Goal: Task Accomplishment & Management: Complete application form

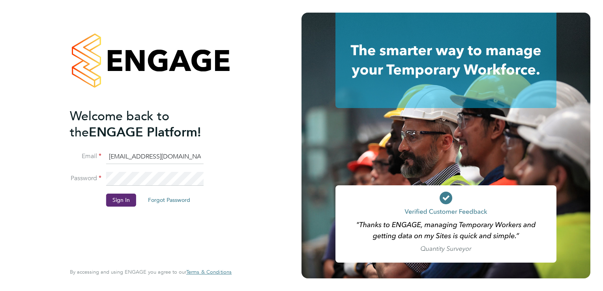
click at [116, 202] on button "Sign In" at bounding box center [121, 200] width 30 height 13
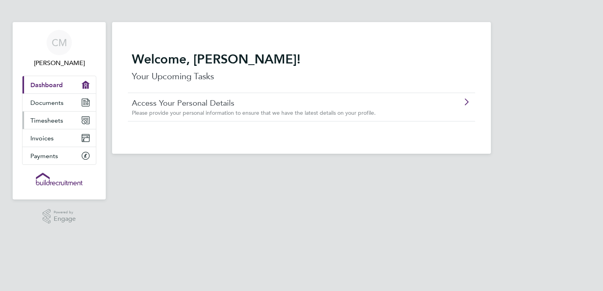
click at [41, 122] on span "Timesheets" at bounding box center [46, 120] width 33 height 7
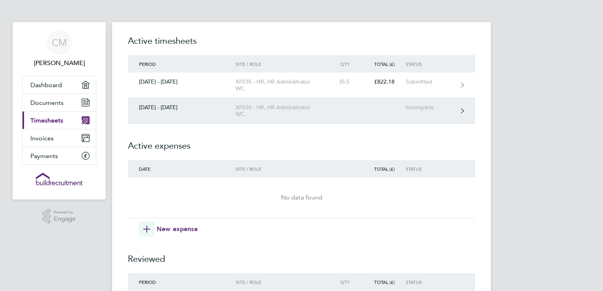
click at [155, 108] on div "[DATE] - [DATE]" at bounding box center [182, 107] width 108 height 7
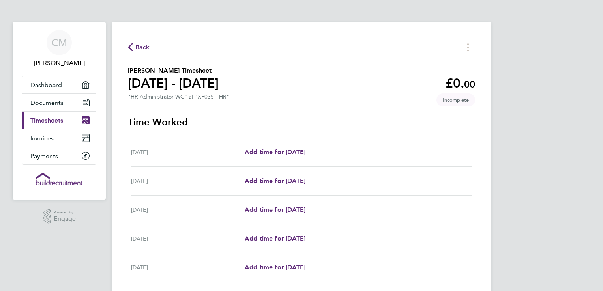
scroll to position [118, 0]
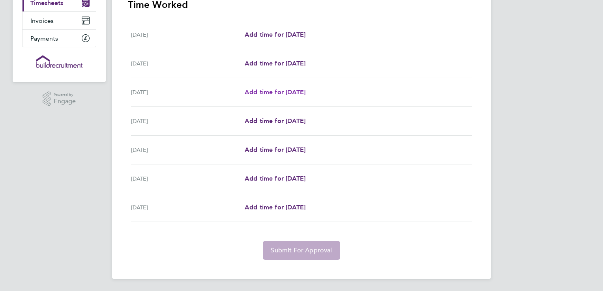
click at [274, 92] on span "Add time for [DATE]" at bounding box center [275, 91] width 61 height 7
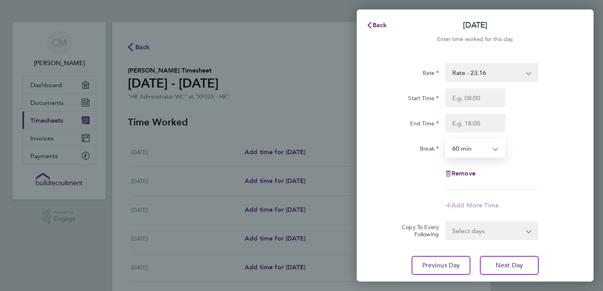
click at [474, 152] on select "0 min 15 min 30 min 45 min 60 min 75 min 90 min" at bounding box center [470, 148] width 49 height 17
select select "30"
click at [446, 140] on select "0 min 15 min 30 min 45 min 60 min 75 min 90 min" at bounding box center [470, 148] width 49 height 17
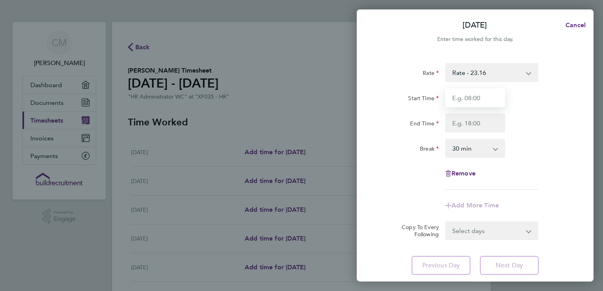
click at [476, 100] on input "Start Time" at bounding box center [475, 97] width 60 height 19
type input "08:30"
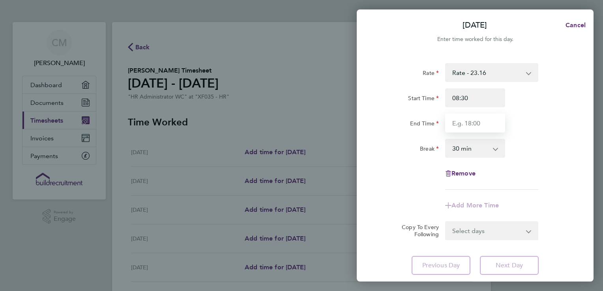
click at [469, 120] on input "End Time" at bounding box center [475, 123] width 60 height 19
type input "17:00"
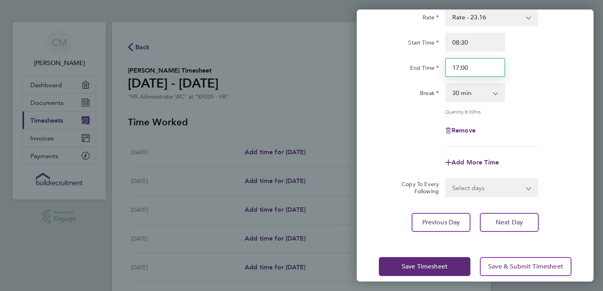
scroll to position [65, 0]
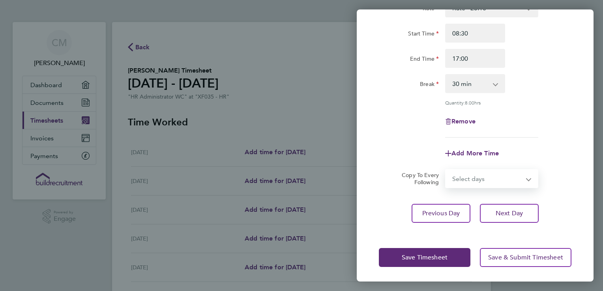
click at [469, 179] on select "Select days Day [DATE] [DATE] [DATE] [DATE]" at bounding box center [487, 178] width 83 height 17
select select "TUE"
click at [446, 170] on select "Select days Day [DATE] [DATE] [DATE] [DATE]" at bounding box center [487, 178] width 83 height 17
select select "[DATE]"
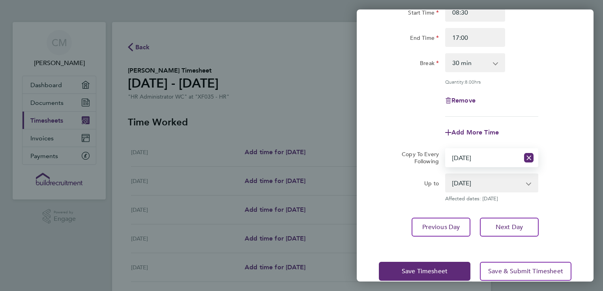
scroll to position [99, 0]
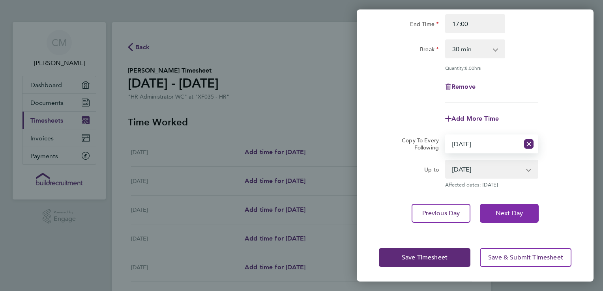
click at [508, 211] on span "Next Day" at bounding box center [509, 214] width 27 height 8
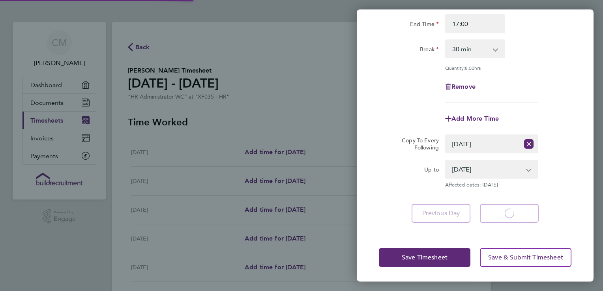
select select "30"
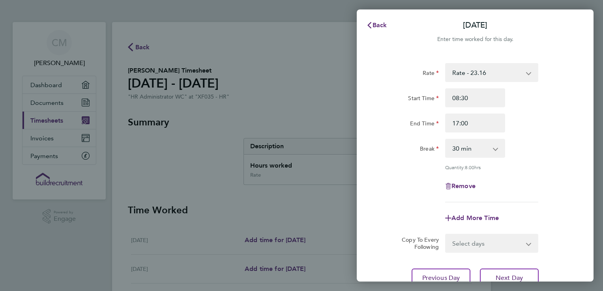
click at [310, 80] on div "Back [DATE] Enter time worked for this day. Rate Rate - 23.16 Start Time 08:30 …" at bounding box center [301, 145] width 603 height 291
click at [284, 114] on div "Back [DATE] Enter time worked for this day. Rate Rate - 23.16 Start Time 08:30 …" at bounding box center [301, 145] width 603 height 291
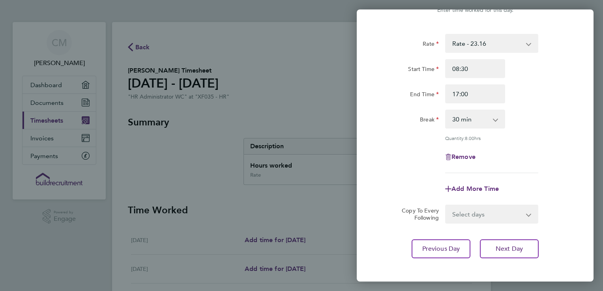
scroll to position [65, 0]
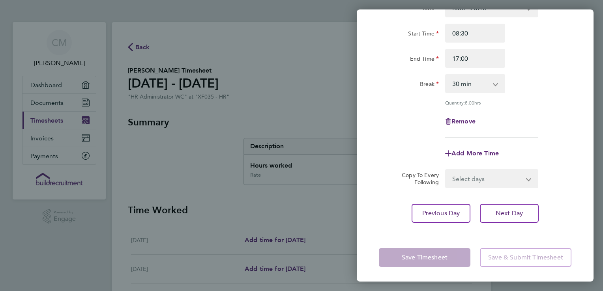
click at [484, 177] on select "Select days Day [DATE] [DATE] [DATE]" at bounding box center [487, 178] width 83 height 17
select select "WED"
click at [446, 170] on select "Select days Day [DATE] [DATE] [DATE]" at bounding box center [487, 178] width 83 height 17
select select "[DATE]"
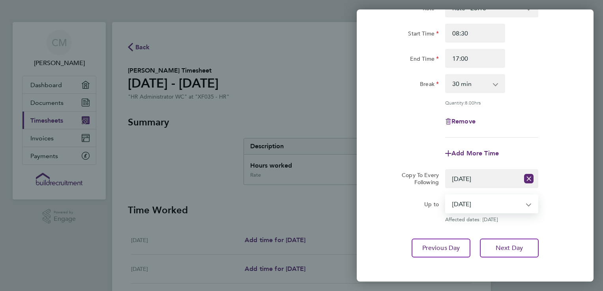
click at [470, 206] on select "[DATE] [DATE] [DATE]" at bounding box center [487, 203] width 82 height 17
click at [446, 195] on select "[DATE] [DATE] [DATE]" at bounding box center [487, 203] width 82 height 17
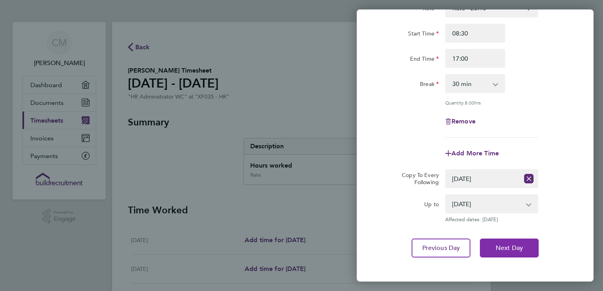
click at [519, 244] on span "Next Day" at bounding box center [509, 248] width 27 height 8
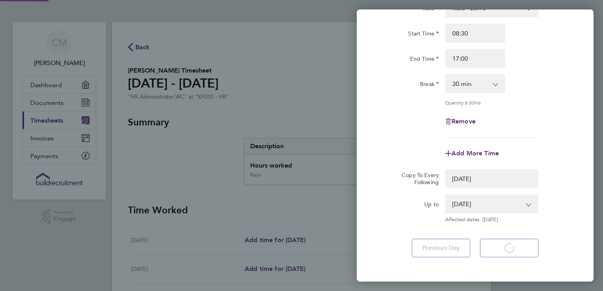
select select "30"
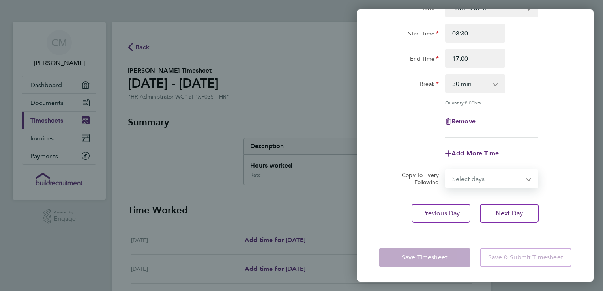
click at [479, 180] on select "Select days Day [DATE] [DATE]" at bounding box center [487, 178] width 83 height 17
select select "THU"
click at [446, 170] on select "Select days Day [DATE] [DATE]" at bounding box center [487, 178] width 83 height 17
select select "[DATE]"
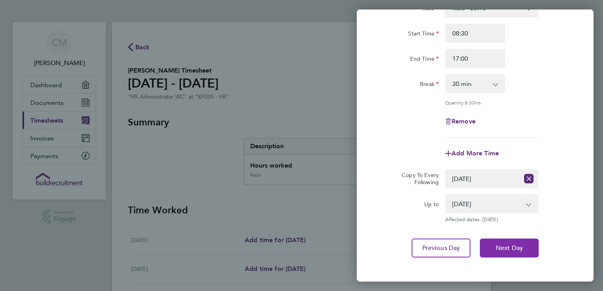
click at [502, 241] on button "Next Day" at bounding box center [509, 248] width 59 height 19
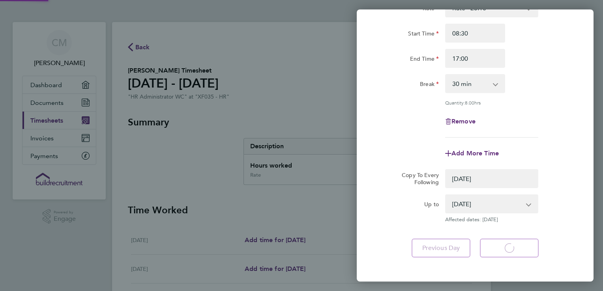
select select "0: null"
select select "30"
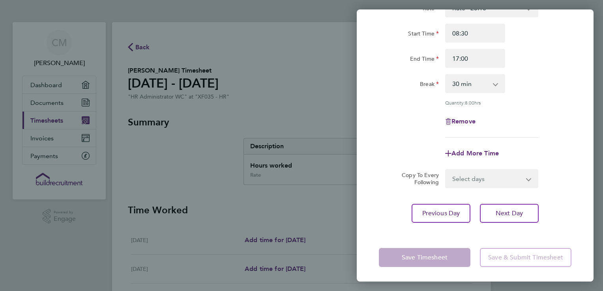
click at [489, 182] on select "Select days [DATE]" at bounding box center [487, 178] width 83 height 17
select select "FRI"
click at [446, 170] on select "Select days [DATE]" at bounding box center [487, 178] width 83 height 17
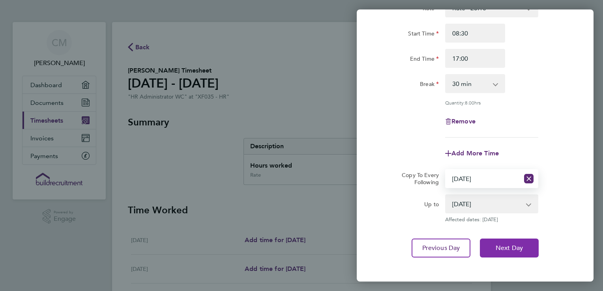
click at [515, 247] on span "Next Day" at bounding box center [509, 248] width 27 height 8
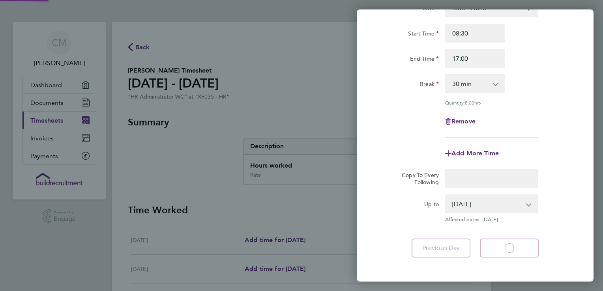
scroll to position [46, 0]
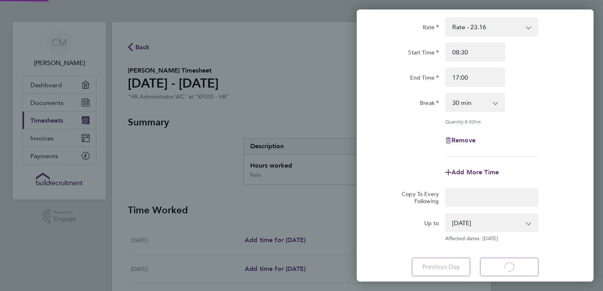
select select "30"
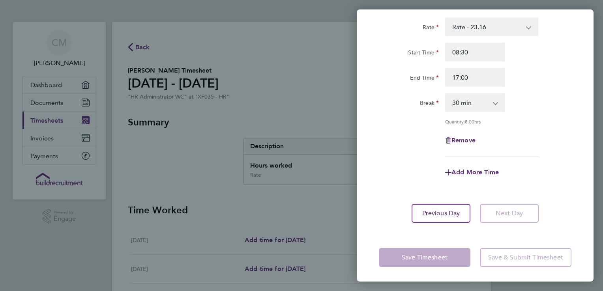
click at [392, 133] on div "Remove" at bounding box center [475, 140] width 199 height 19
click at [339, 213] on div "Back [DATE] Enter time worked for this day. Rate Rate - 23.16 Start Time 08:30 …" at bounding box center [301, 145] width 603 height 291
click at [409, 253] on app-form-button "Save Timesheet" at bounding box center [427, 257] width 96 height 19
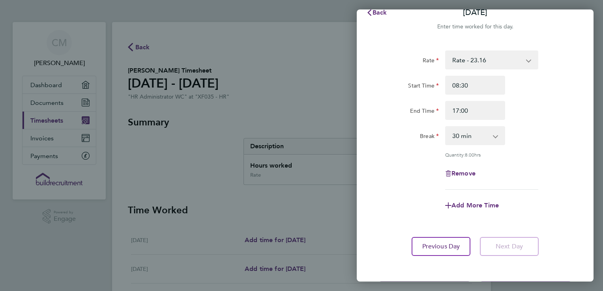
scroll to position [0, 0]
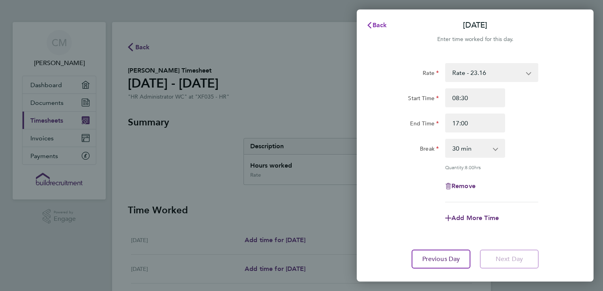
click at [380, 24] on span "Back" at bounding box center [380, 24] width 15 height 7
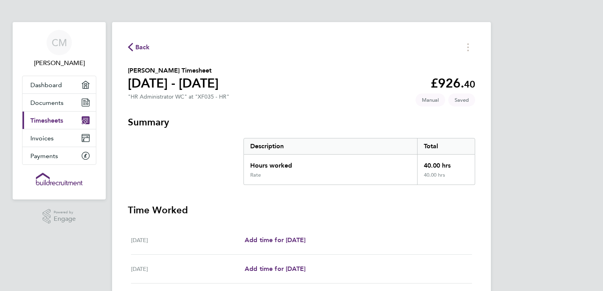
click at [140, 45] on span "Back" at bounding box center [142, 47] width 15 height 9
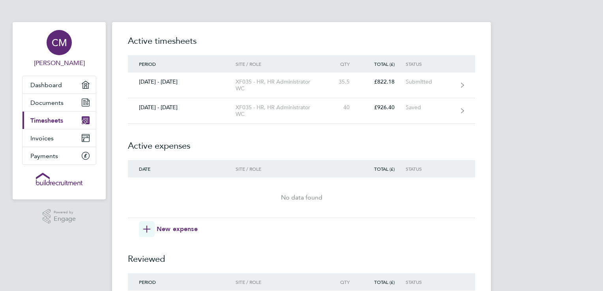
click at [62, 41] on span "CM" at bounding box center [59, 42] width 15 height 10
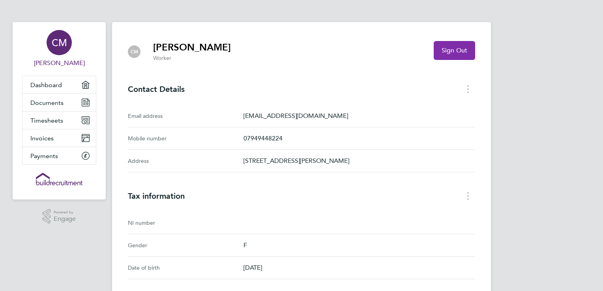
click at [455, 51] on span "Sign Out" at bounding box center [455, 51] width 26 height 8
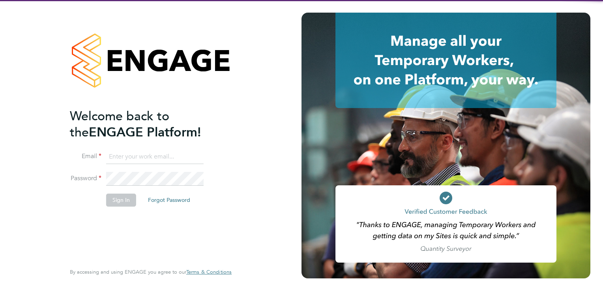
type input "[EMAIL_ADDRESS][DOMAIN_NAME]"
